Goal: Transaction & Acquisition: Purchase product/service

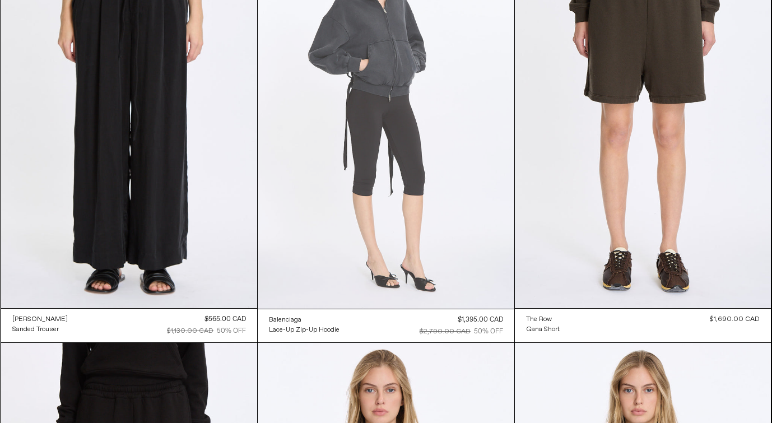
scroll to position [406, 0]
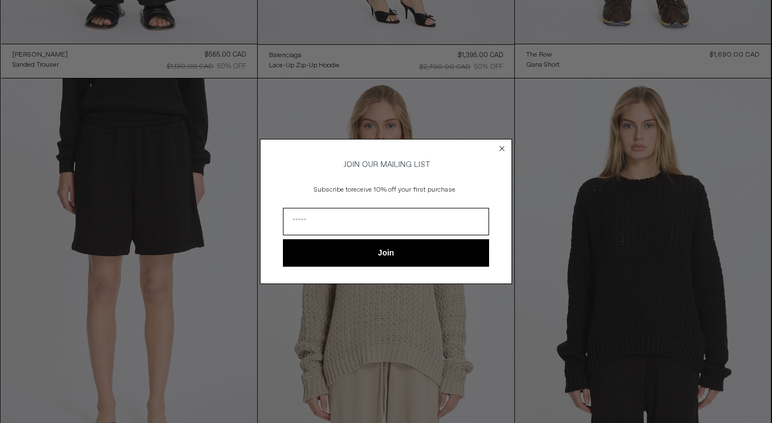
click at [498, 148] on circle "Close dialog" at bounding box center [502, 148] width 11 height 11
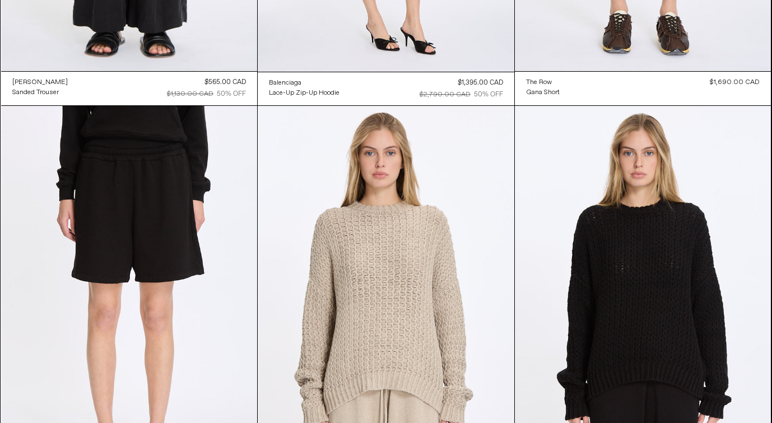
scroll to position [0, 0]
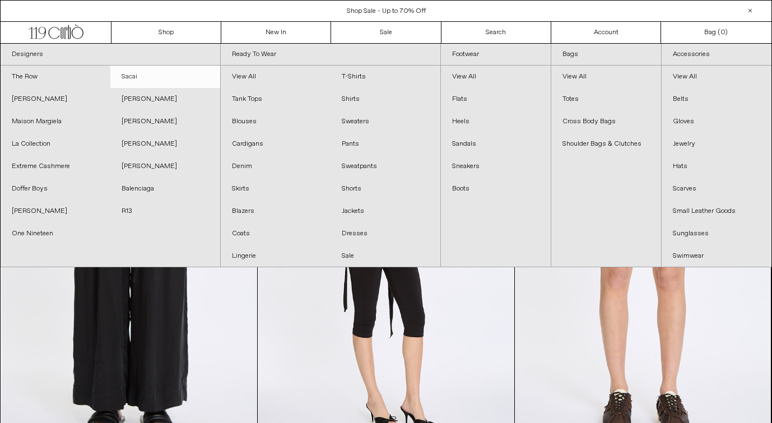
click at [126, 77] on link "Sacai" at bounding box center [165, 77] width 110 height 22
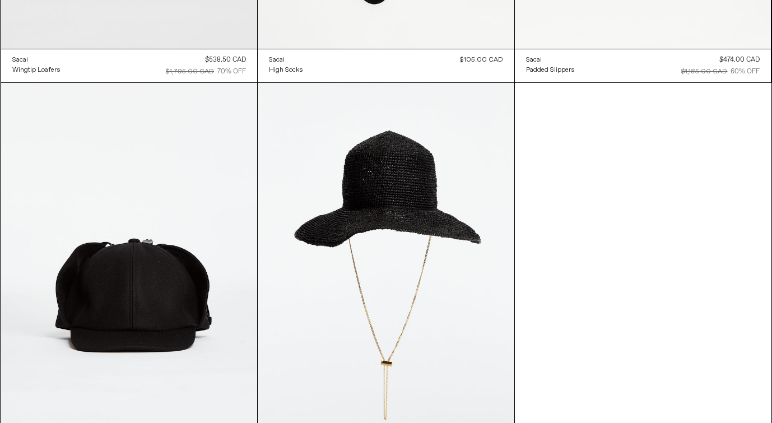
scroll to position [6786, 0]
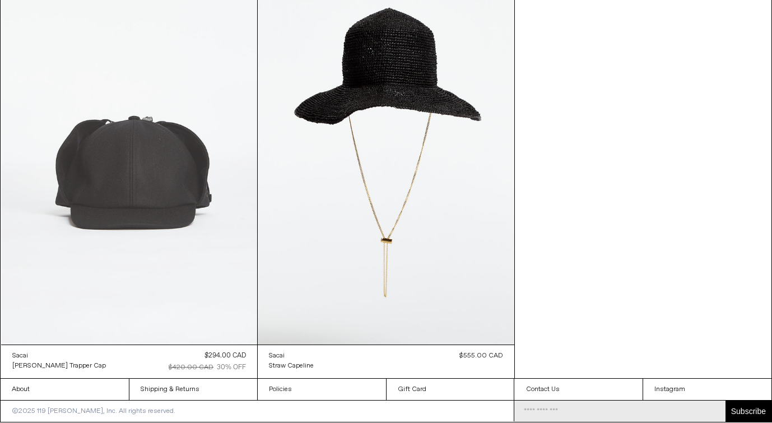
click at [184, 254] on at bounding box center [129, 152] width 256 height 384
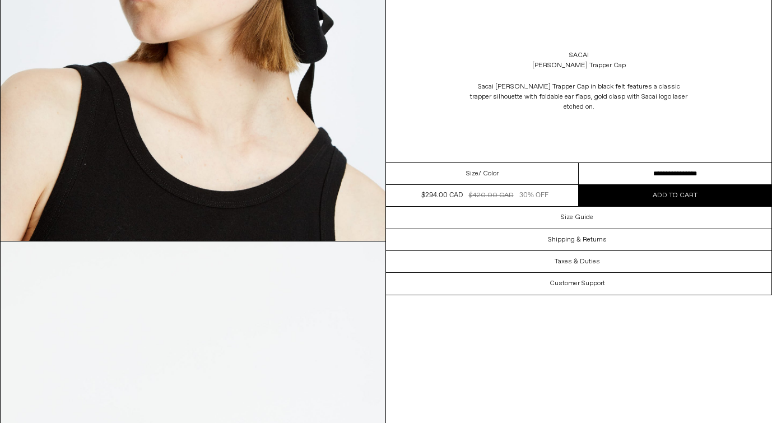
scroll to position [986, 0]
